Goal: Information Seeking & Learning: Learn about a topic

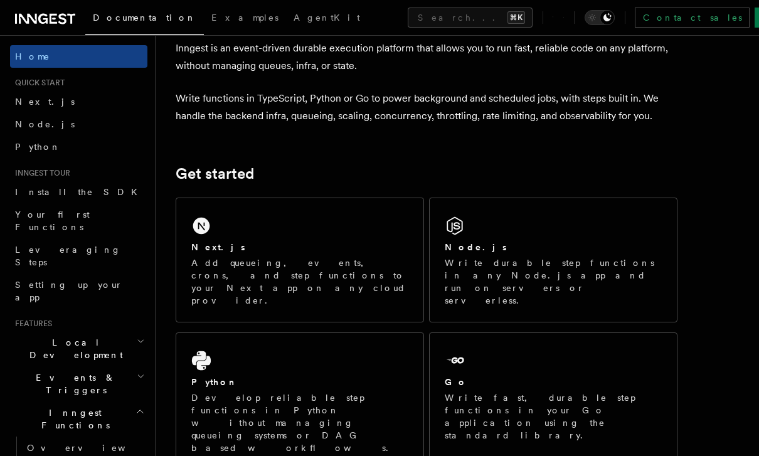
scroll to position [66, 0]
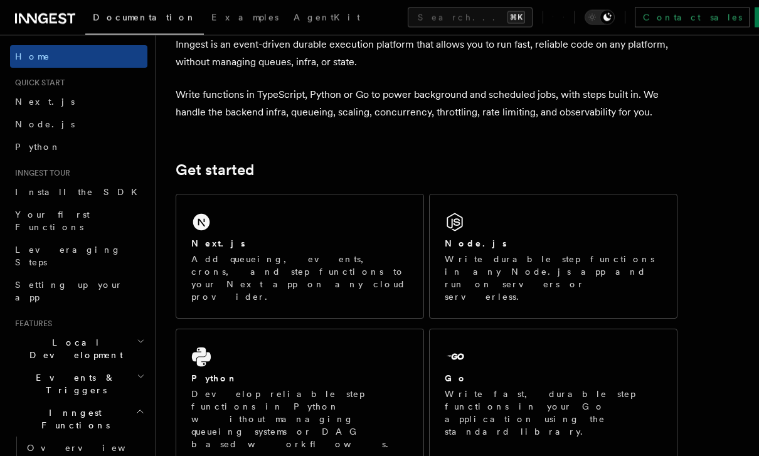
click at [365, 251] on div "Next.js Add queueing, events, crons, and step functions to your Next app on any…" at bounding box center [299, 271] width 217 height 66
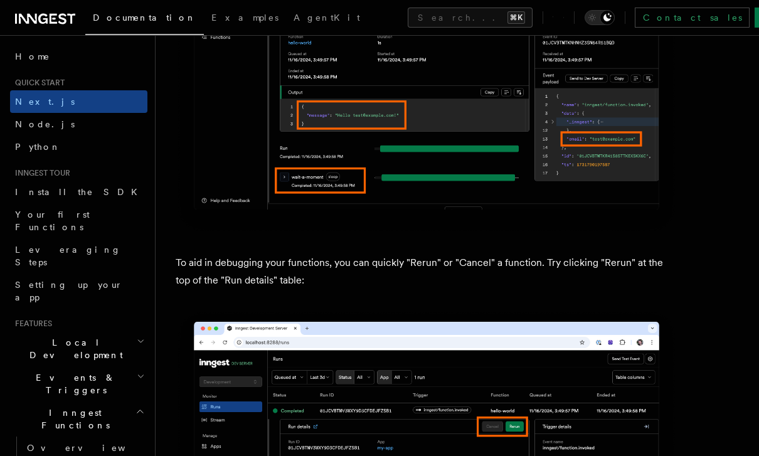
scroll to position [5286, 0]
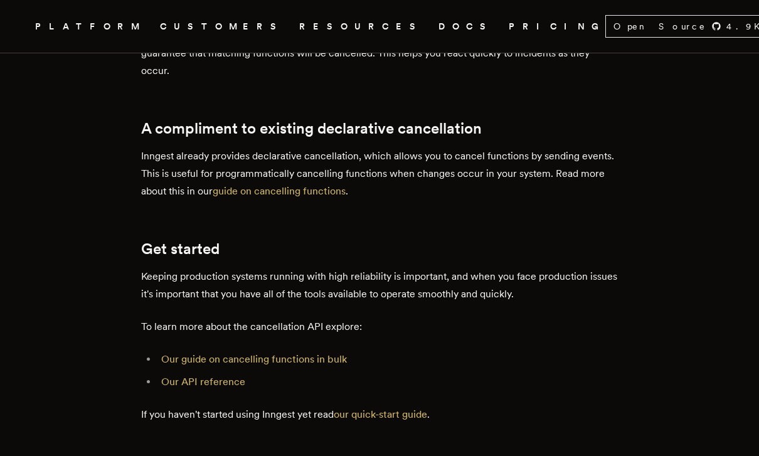
scroll to position [1099, 0]
click at [304, 185] on link "guide on cancelling functions" at bounding box center [279, 191] width 133 height 12
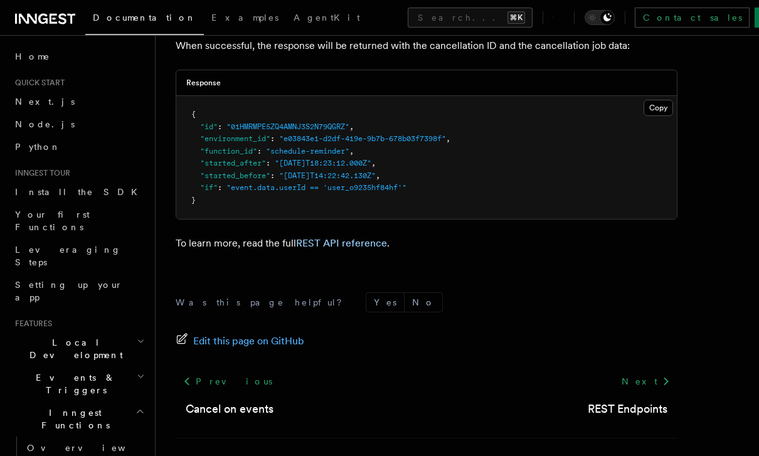
scroll to position [594, 0]
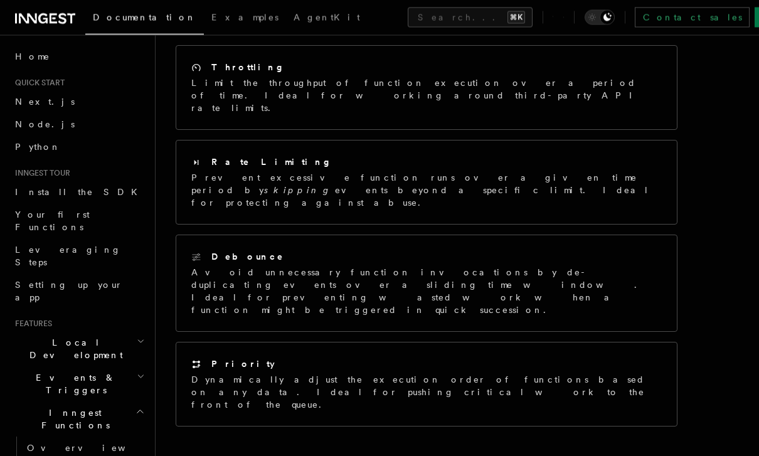
scroll to position [299, 0]
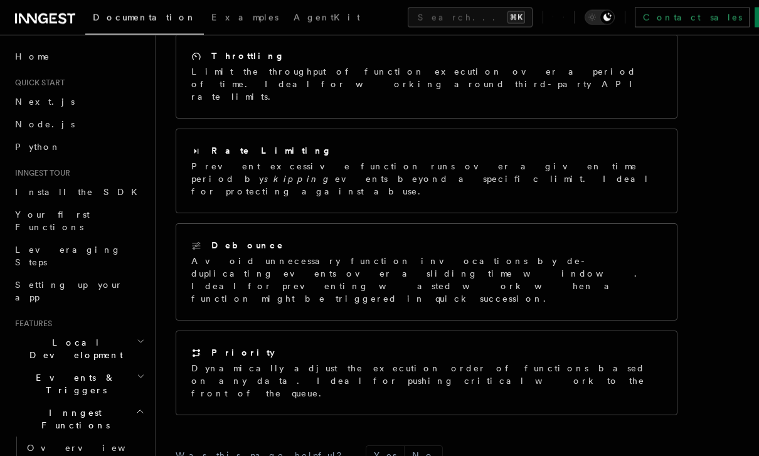
click at [211, 255] on p "Avoid unnecessary function invocations by de-duplicating events over a sliding …" at bounding box center [426, 280] width 470 height 50
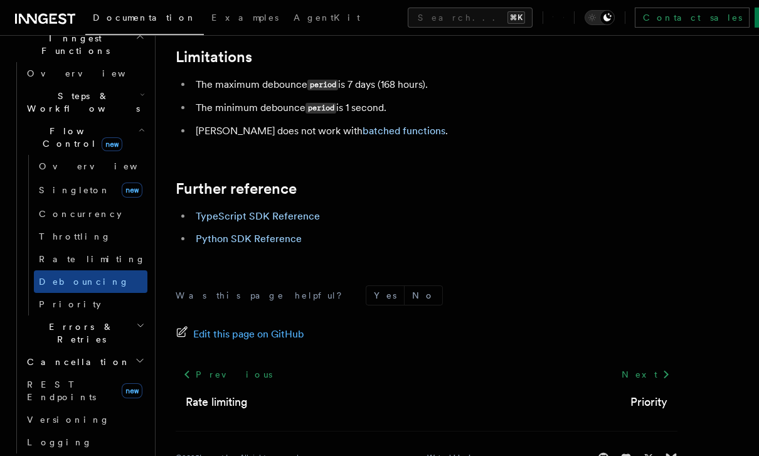
scroll to position [376, 0]
click at [53, 297] on span "Priority" at bounding box center [70, 302] width 62 height 10
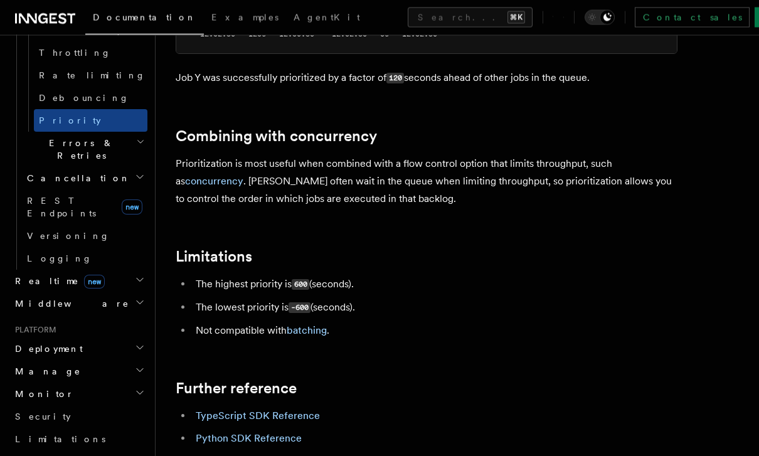
scroll to position [566, 0]
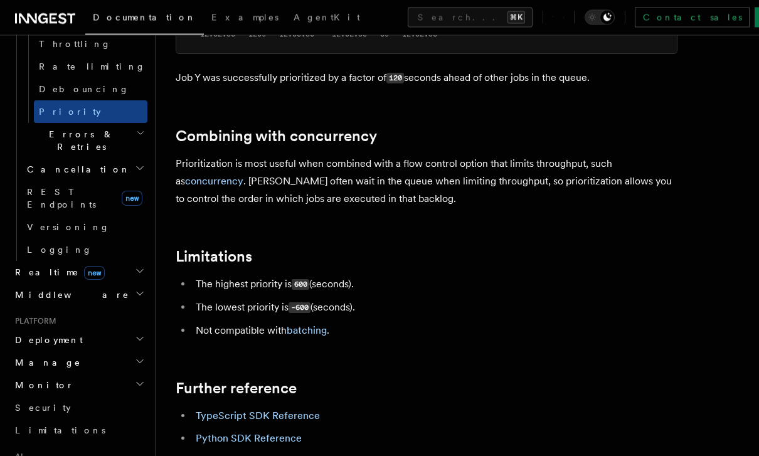
click at [31, 267] on span "Realtime new" at bounding box center [57, 273] width 95 height 13
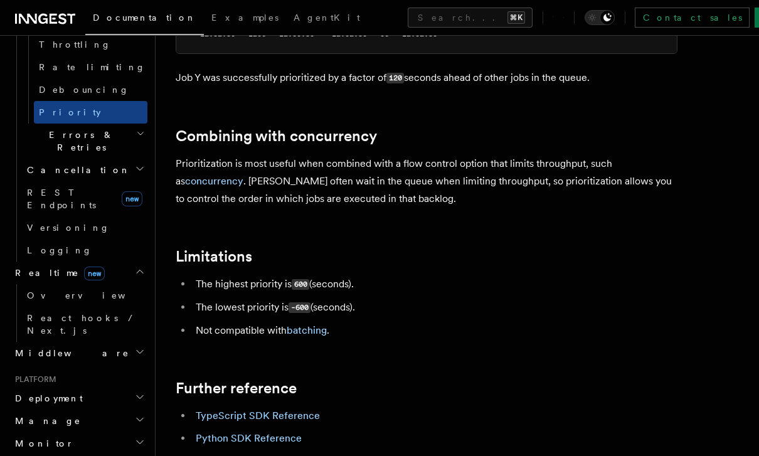
click at [43, 290] on span "Overview" at bounding box center [91, 295] width 129 height 10
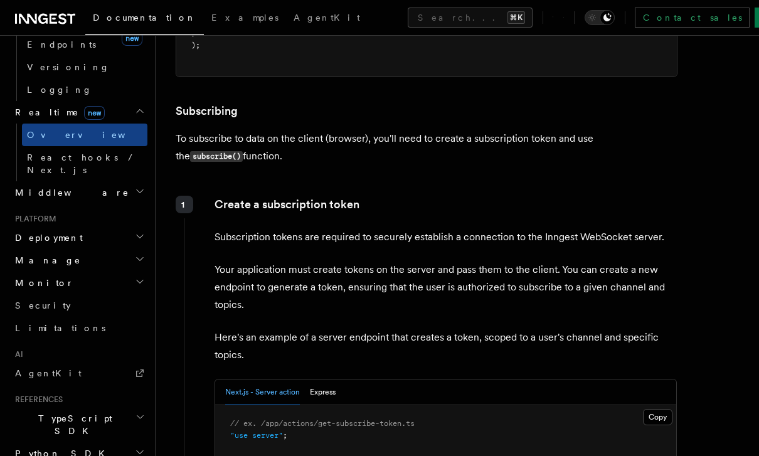
scroll to position [1634, 0]
